Goal: Check status: Check status

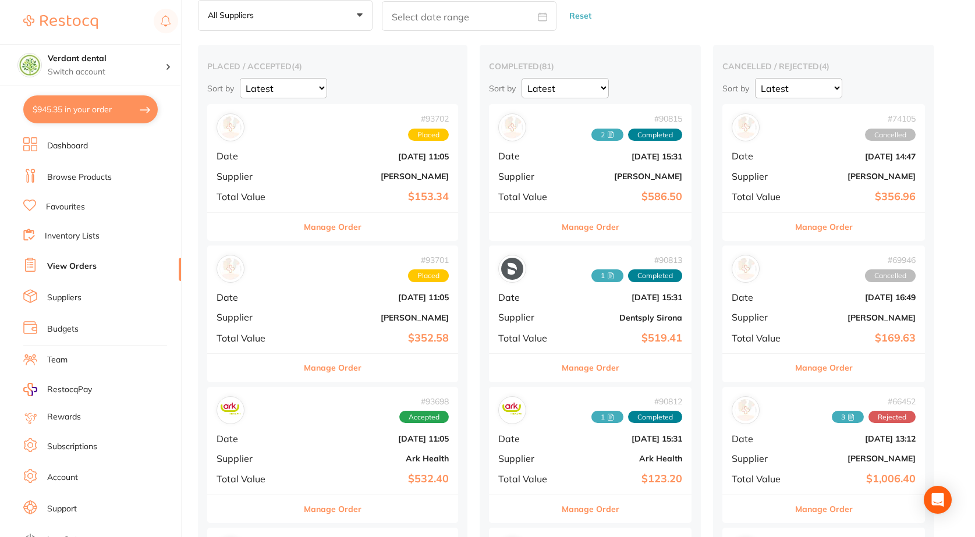
scroll to position [58, 0]
click at [68, 109] on button "$945.35 in your order" at bounding box center [90, 109] width 134 height 28
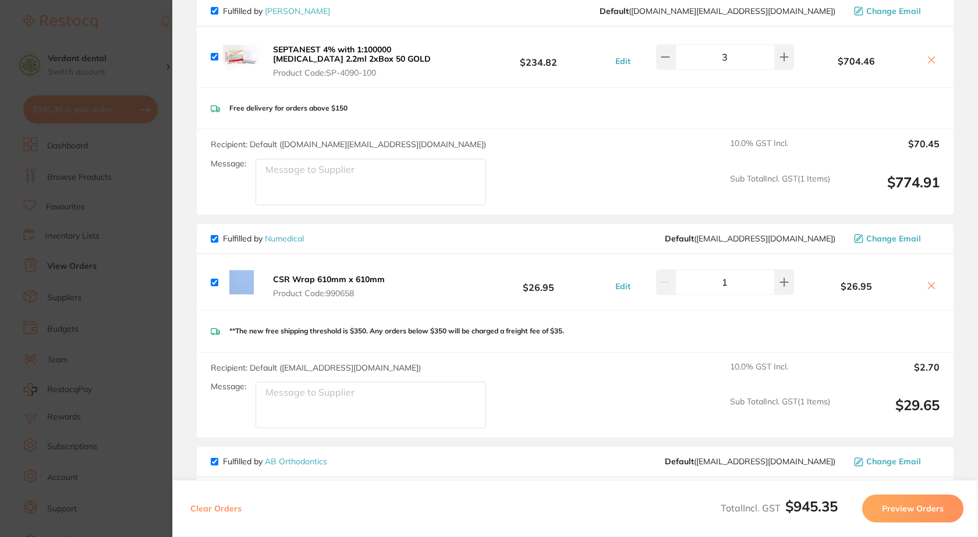
scroll to position [291, 0]
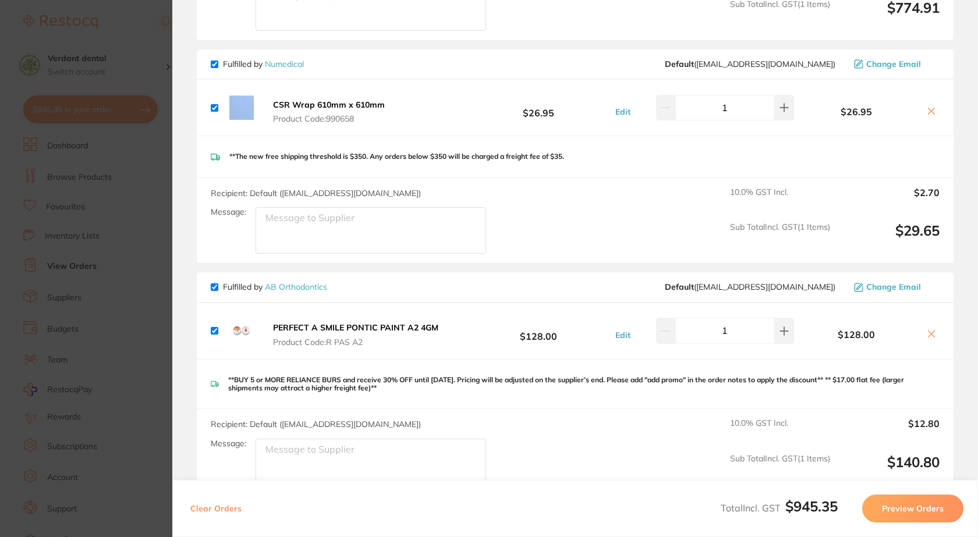
click at [152, 73] on section "Update RRP Set your pre negotiated price for this item. Item Agreed RRP (excl. …" at bounding box center [489, 268] width 978 height 537
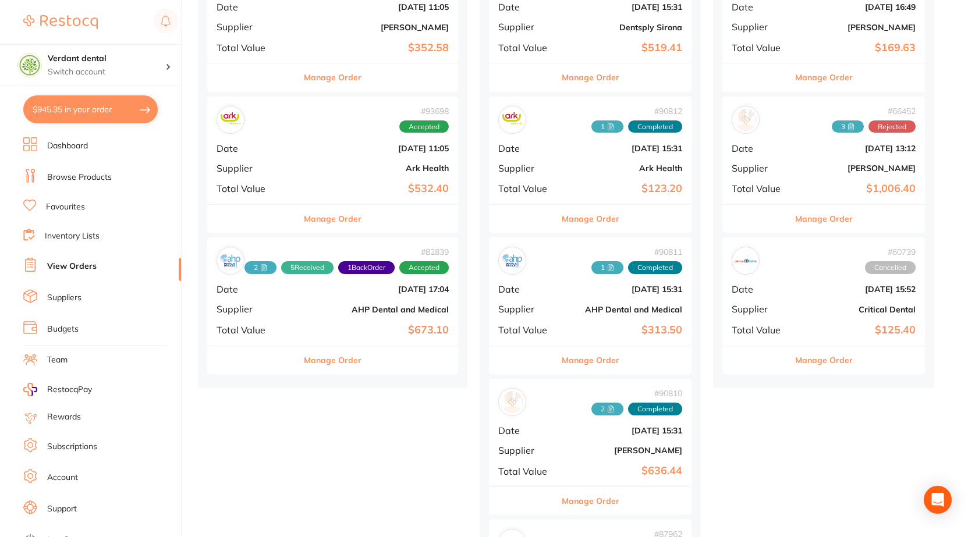
scroll to position [349, 0]
click at [600, 178] on div "# 90812 1 Completed Date [DATE] 15:31 Supplier Ark Health Total Value $123.20" at bounding box center [590, 150] width 203 height 108
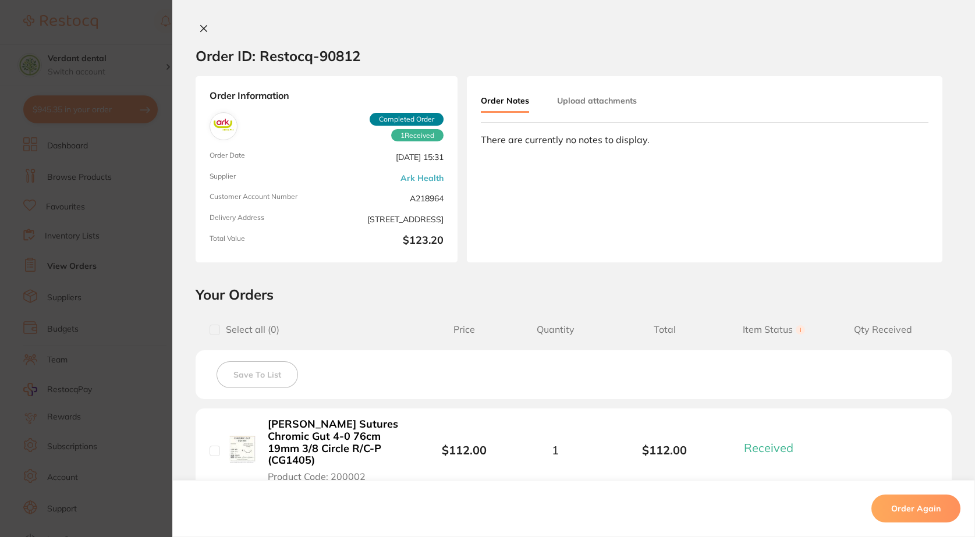
click at [203, 33] on icon at bounding box center [203, 28] width 9 height 9
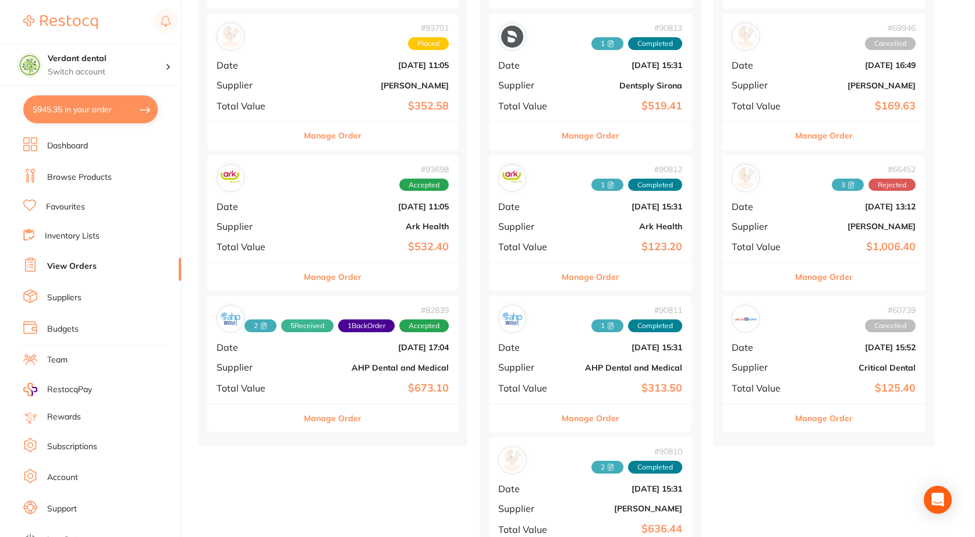
scroll to position [291, 0]
click at [360, 258] on div "# 93698 Accepted Date [DATE] 11:05 Supplier Ark Health Total Value $532.40" at bounding box center [332, 208] width 251 height 108
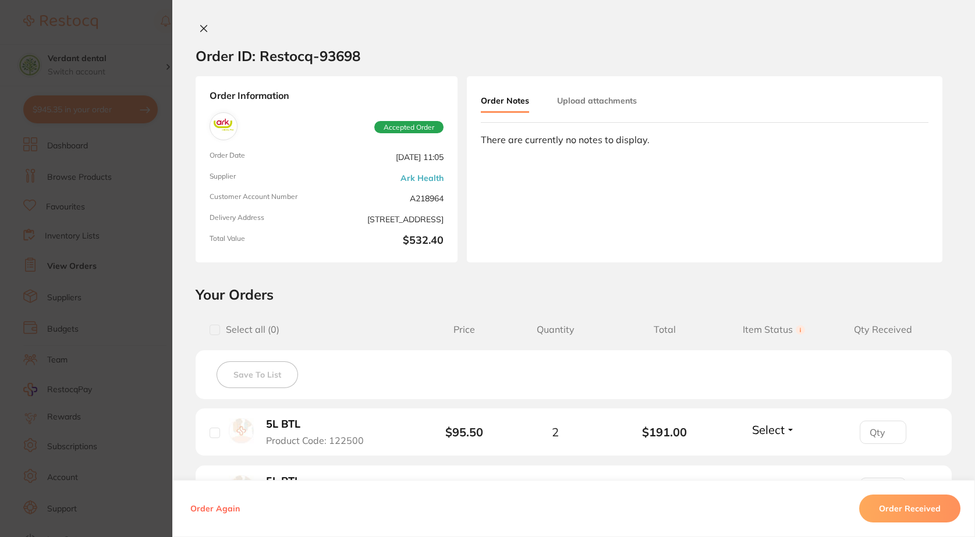
click at [625, 102] on button "Upload attachments" at bounding box center [597, 100] width 80 height 21
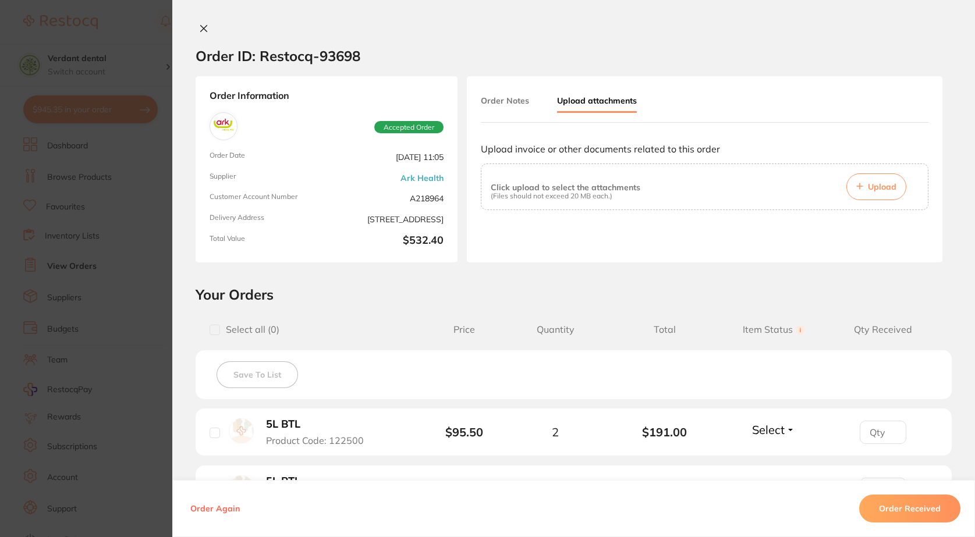
click at [200, 27] on icon at bounding box center [203, 28] width 9 height 9
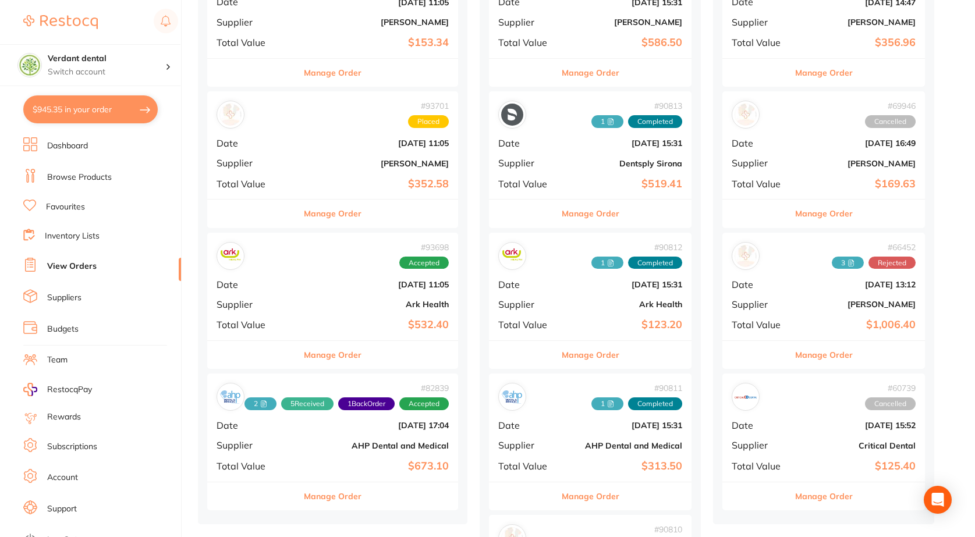
scroll to position [233, 0]
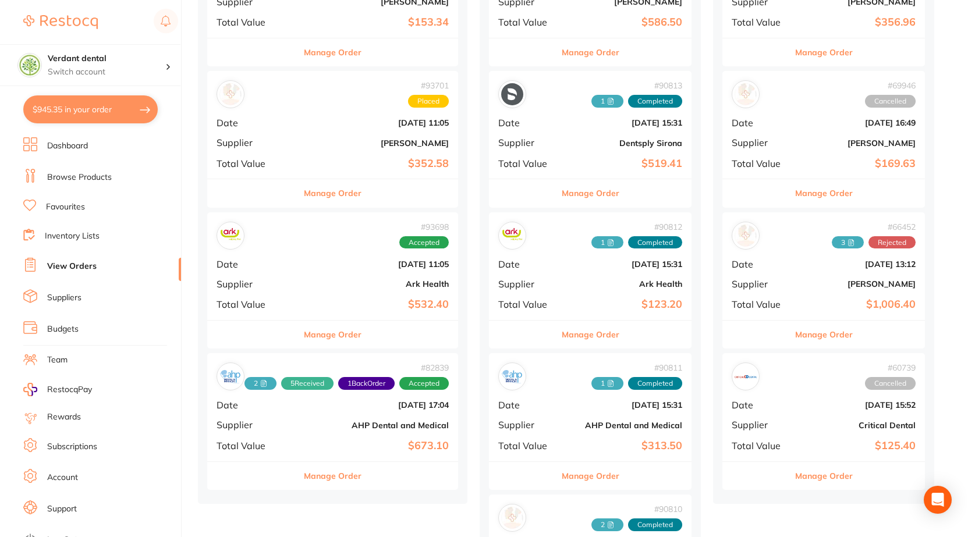
click at [641, 270] on div "# 90812 1 Completed Date [DATE] 15:31 Supplier Ark Health Total Value $123.20" at bounding box center [590, 266] width 203 height 108
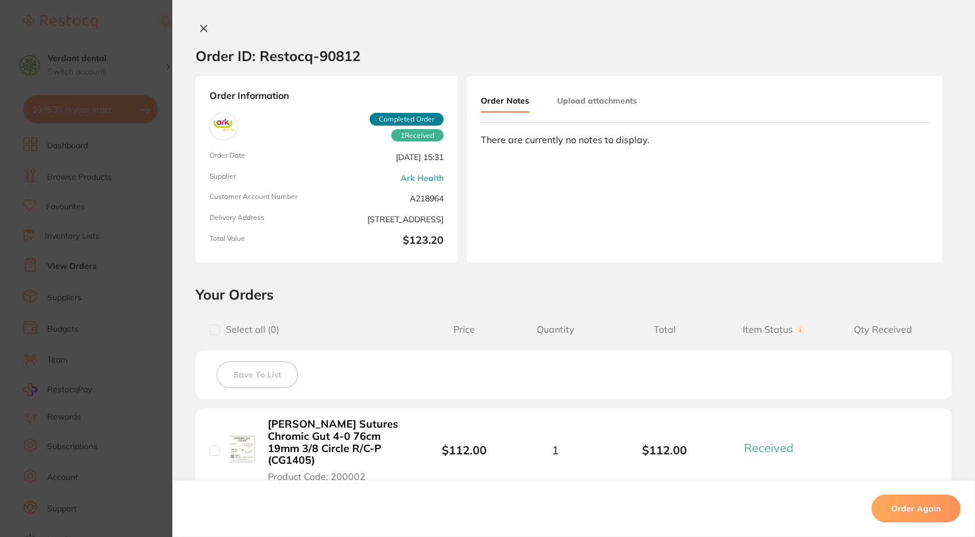
click at [569, 100] on button "Upload attachments" at bounding box center [597, 100] width 80 height 21
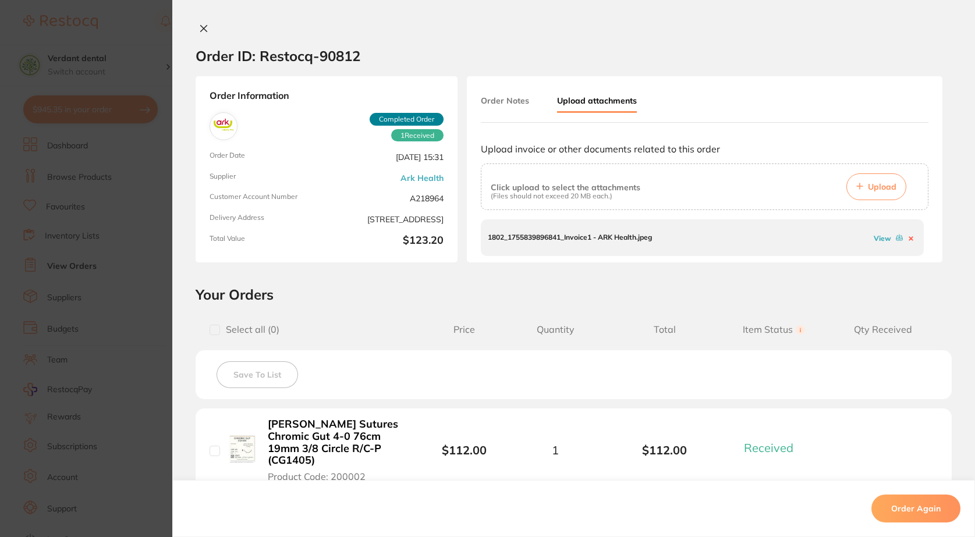
click at [884, 240] on link "View" at bounding box center [882, 238] width 17 height 9
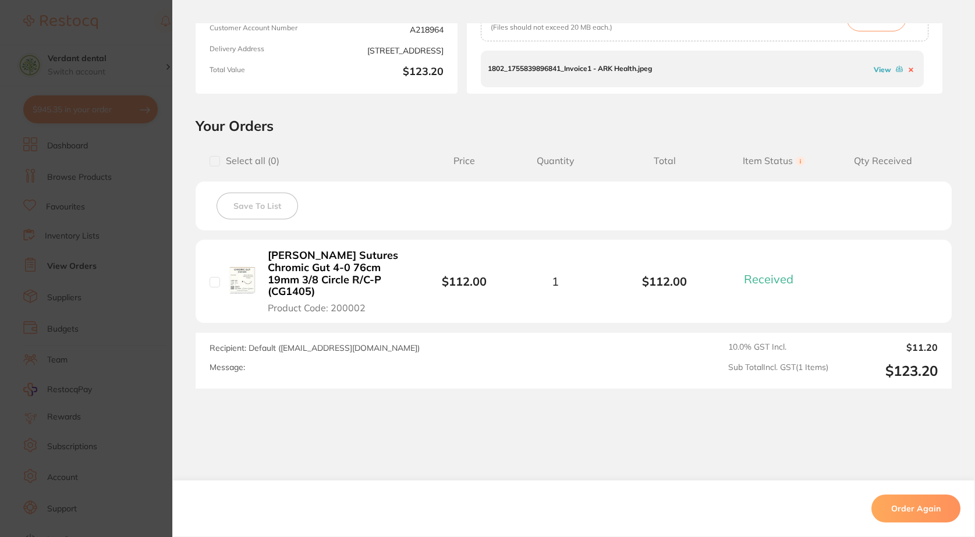
scroll to position [182, 0]
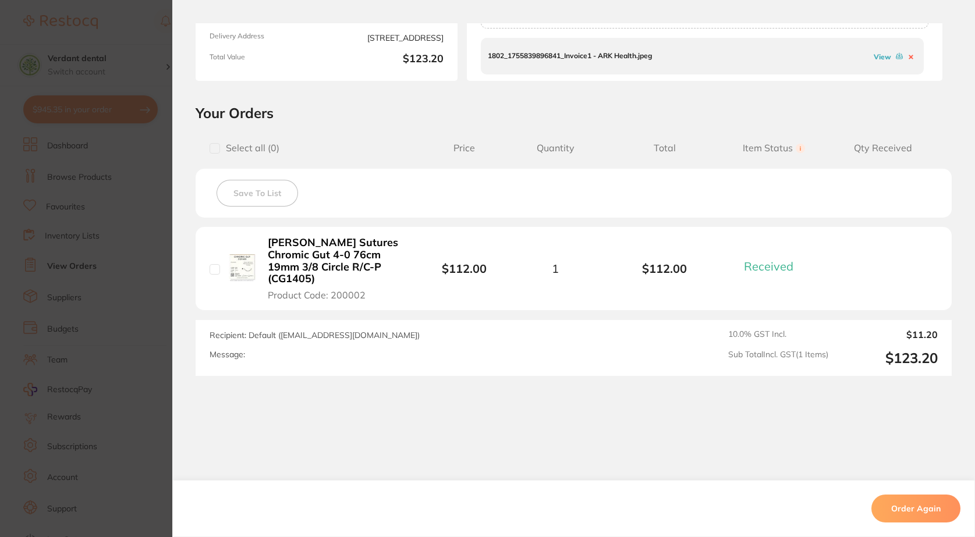
click at [139, 52] on section "Order ID: Restocq- 90812 Order Information 1 Received Completed Order Order Dat…" at bounding box center [487, 268] width 975 height 537
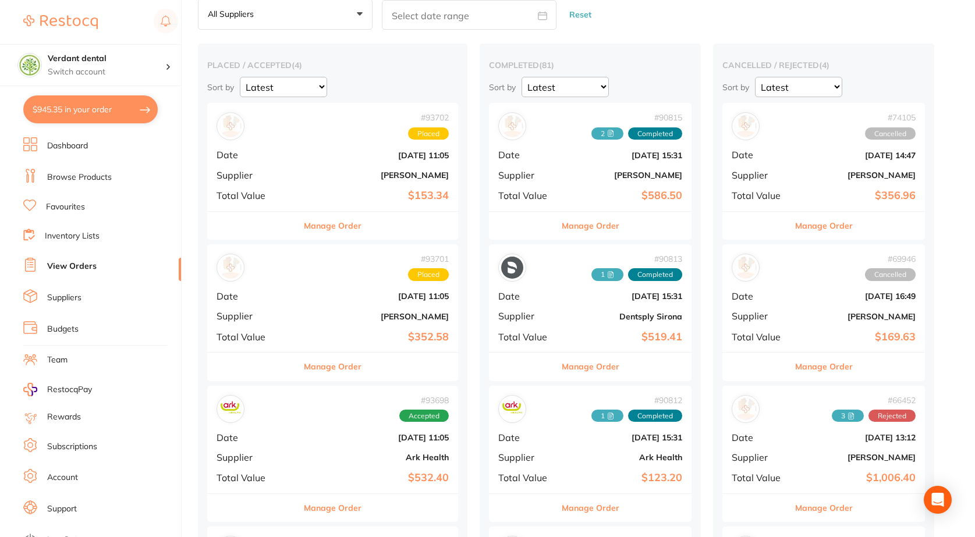
scroll to position [58, 0]
